Goal: Transaction & Acquisition: Subscribe to service/newsletter

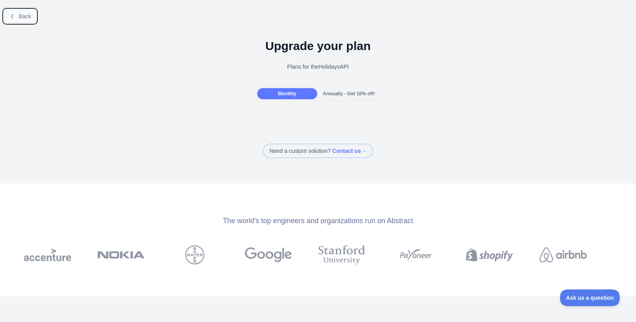
click at [14, 19] on icon at bounding box center [12, 16] width 6 height 6
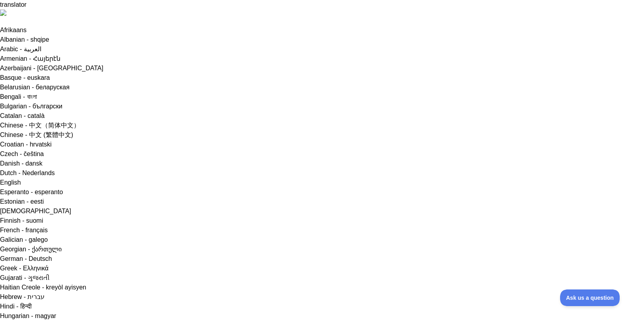
drag, startPoint x: 264, startPoint y: 248, endPoint x: 281, endPoint y: 262, distance: 22.0
